Goal: Task Accomplishment & Management: Use online tool/utility

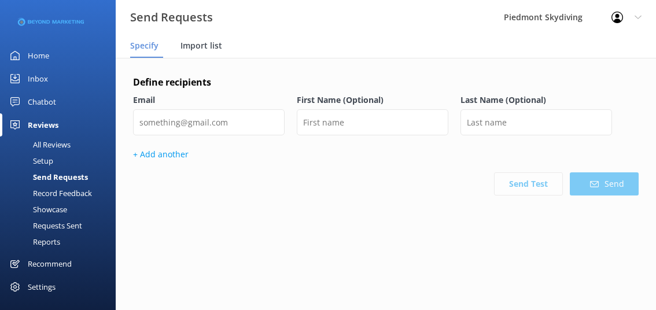
click at [201, 42] on span "Import list" at bounding box center [202, 46] width 42 height 12
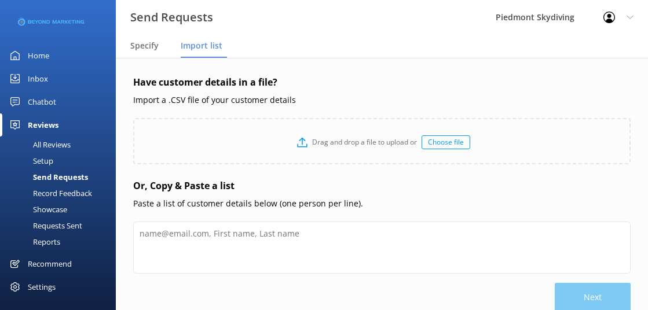
click at [439, 139] on div "Choose file" at bounding box center [445, 142] width 49 height 14
click at [216, 48] on span "Import list" at bounding box center [202, 46] width 42 height 12
click at [440, 140] on div "Choose file" at bounding box center [445, 142] width 49 height 14
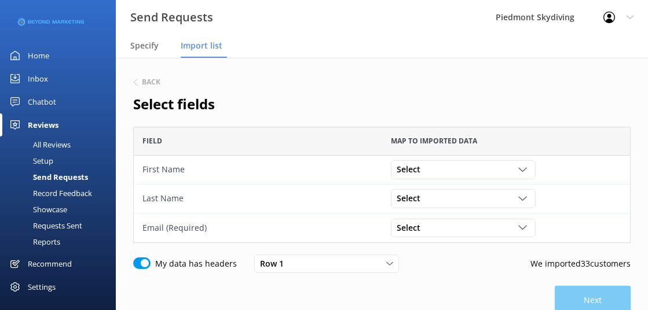
scroll to position [108, 488]
click at [520, 174] on div "Select" at bounding box center [463, 169] width 139 height 13
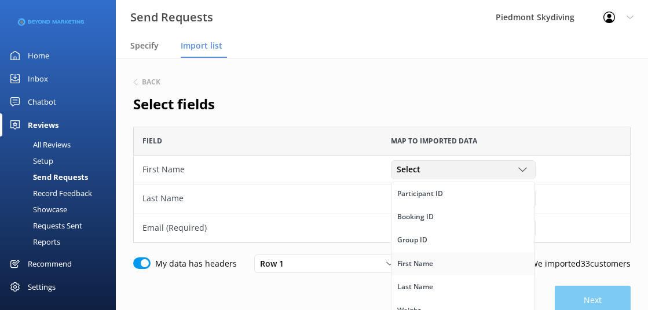
click at [467, 255] on link "First Name" at bounding box center [462, 263] width 143 height 23
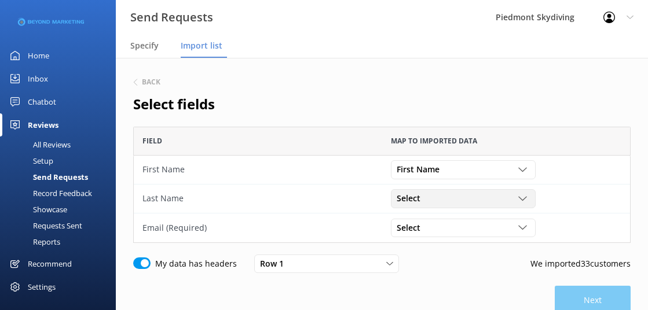
click at [516, 196] on div "Select" at bounding box center [463, 198] width 139 height 13
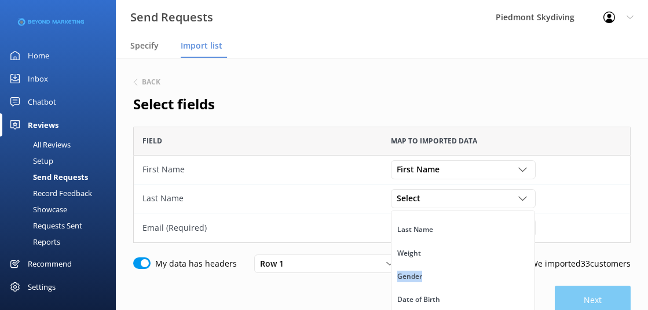
scroll to position [82, 0]
click at [529, 244] on div "Participant ID Booking ID Group ID First Name Last Name Weight Gender Date of B…" at bounding box center [463, 298] width 144 height 174
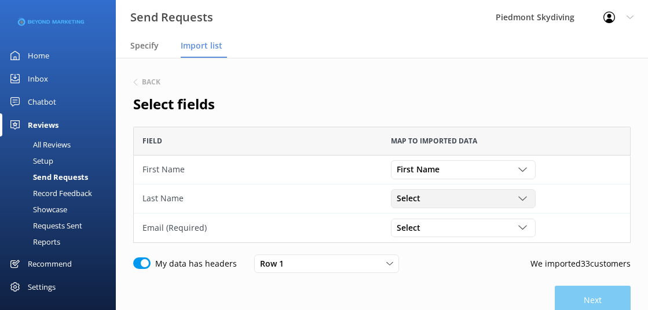
click at [526, 197] on icon "grid" at bounding box center [522, 198] width 9 height 9
click at [486, 260] on link "Last Name" at bounding box center [462, 253] width 143 height 23
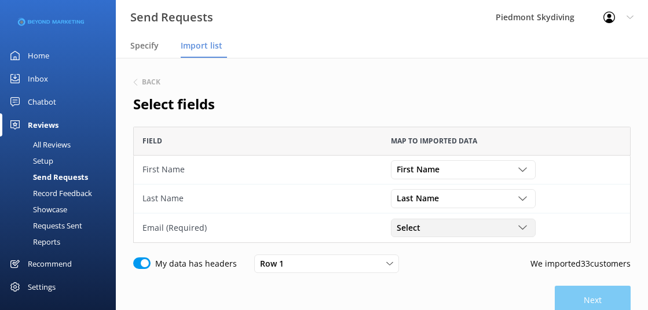
click at [523, 227] on icon "grid" at bounding box center [522, 227] width 9 height 9
click at [480, 288] on link "Email" at bounding box center [462, 285] width 143 height 23
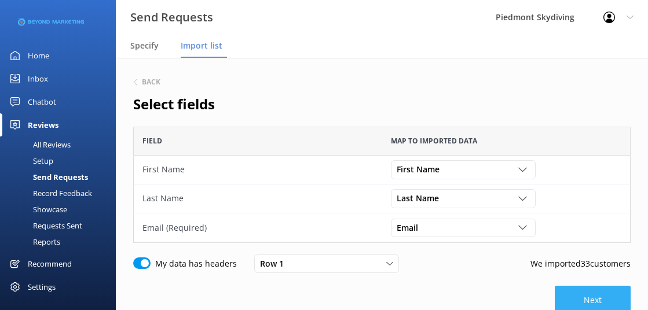
click at [601, 301] on button "Next" at bounding box center [592, 300] width 76 height 29
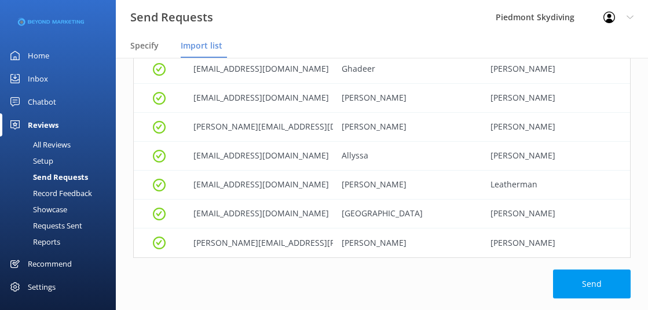
scroll to position [899, 0]
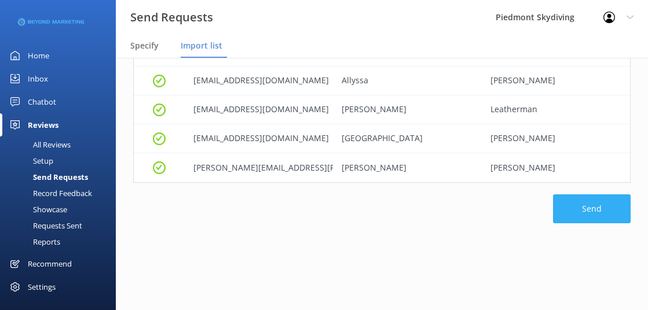
click at [605, 220] on button "Send" at bounding box center [592, 208] width 78 height 29
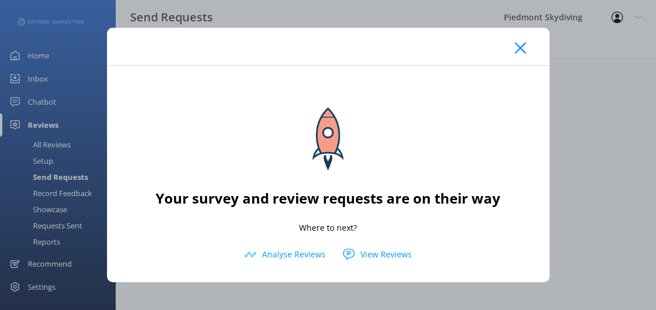
click at [517, 49] on icon at bounding box center [520, 48] width 11 height 12
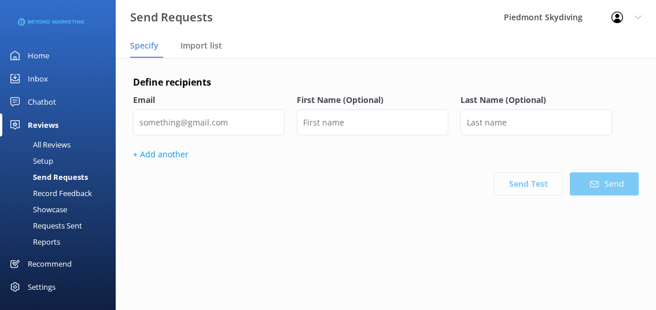
click at [68, 170] on div "Send Requests" at bounding box center [47, 177] width 81 height 16
click at [68, 174] on div "Send Requests" at bounding box center [47, 177] width 81 height 16
click at [65, 225] on div "Requests Sent" at bounding box center [44, 226] width 75 height 16
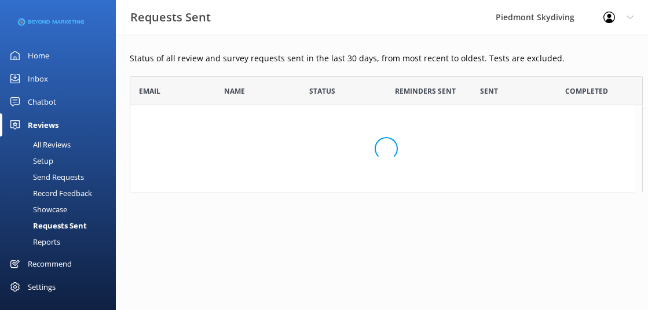
scroll to position [311, 495]
